Goal: Navigation & Orientation: Find specific page/section

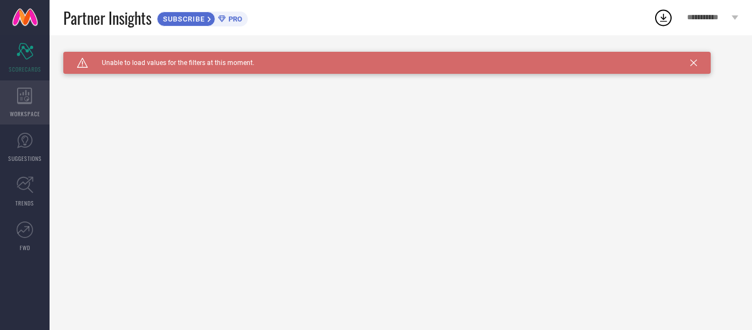
click at [15, 102] on div "WORKSPACE" at bounding box center [25, 102] width 50 height 44
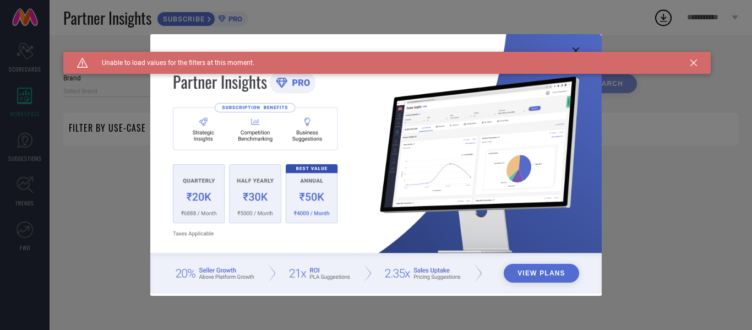
type input "1 STOP FASHION"
type input "All"
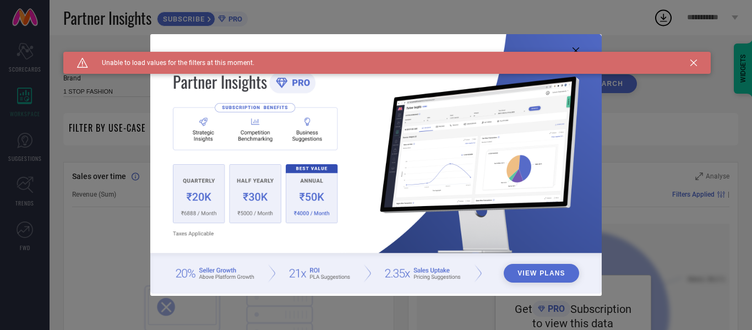
drag, startPoint x: 688, startPoint y: 63, endPoint x: 695, endPoint y: 63, distance: 7.2
click at [695, 63] on div "Caution Created with Sketch. Unable to load values for the filters at this mome…" at bounding box center [386, 63] width 647 height 22
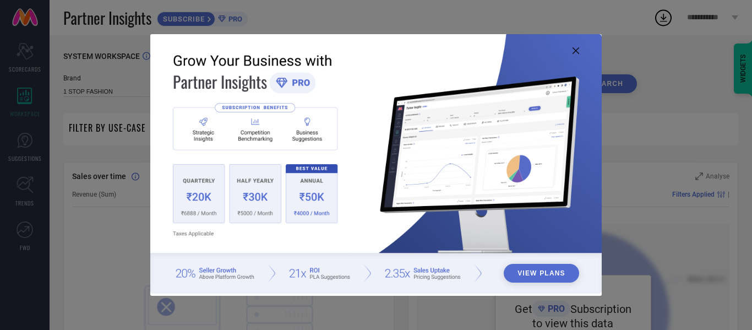
click at [695, 63] on div "View Plans" at bounding box center [376, 165] width 752 height 330
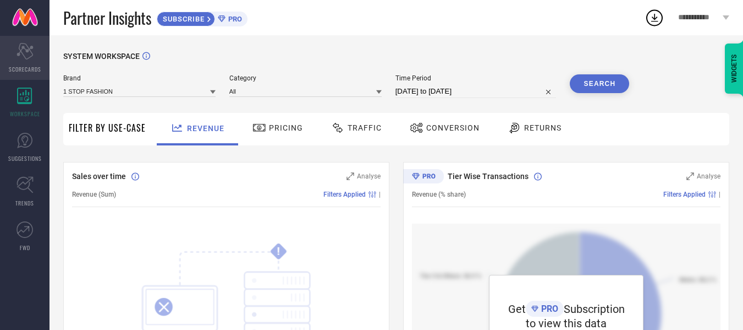
click at [23, 61] on div "Scorecard SCORECARDS" at bounding box center [25, 58] width 50 height 44
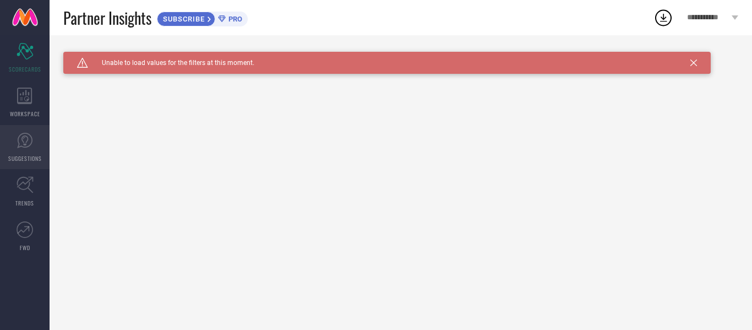
click at [25, 157] on span "SUGGESTIONS" at bounding box center [25, 158] width 34 height 8
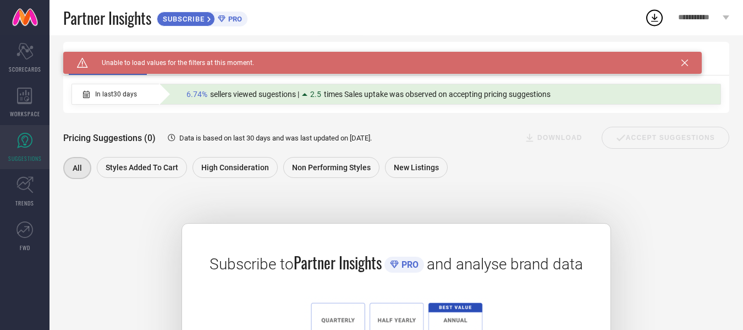
scroll to position [53, 0]
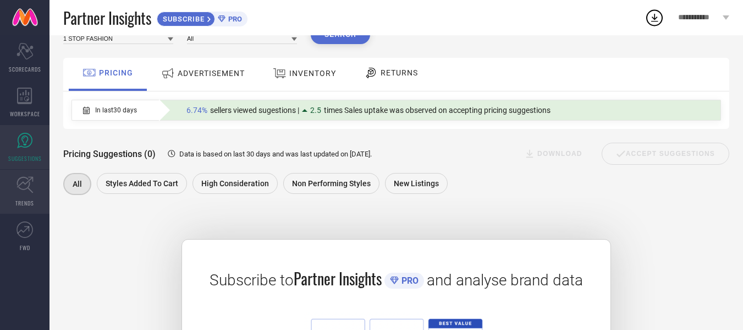
click at [24, 196] on link "TRENDS" at bounding box center [25, 191] width 50 height 44
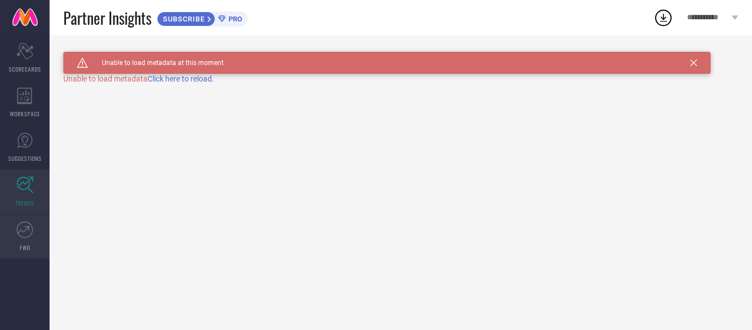
click at [24, 243] on span "FWD" at bounding box center [25, 247] width 10 height 8
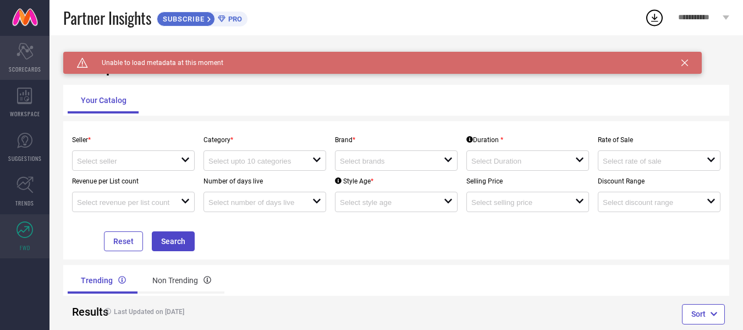
click at [23, 57] on icon "Scorecard" at bounding box center [25, 51] width 17 height 17
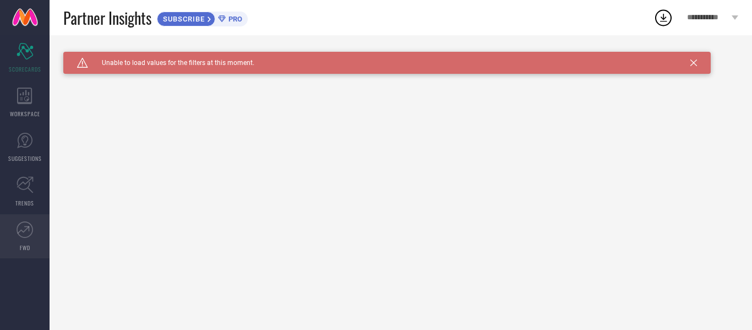
click at [22, 229] on icon at bounding box center [25, 229] width 17 height 17
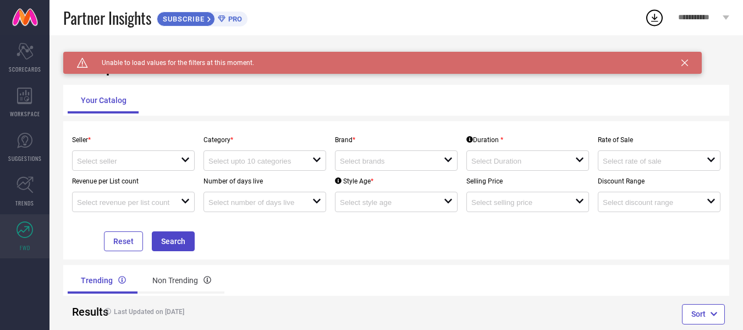
scroll to position [24, 0]
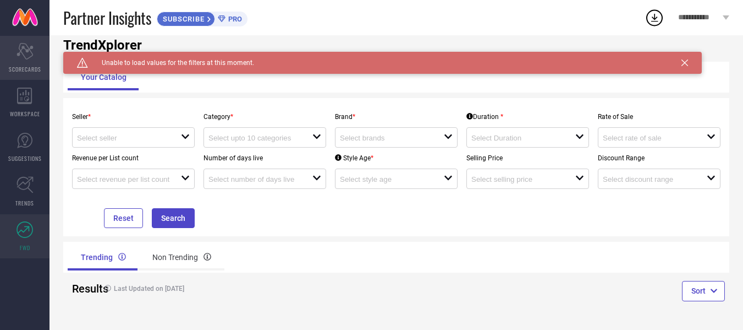
click at [34, 44] on div "Scorecard SCORECARDS" at bounding box center [25, 58] width 50 height 44
